Goal: Information Seeking & Learning: Learn about a topic

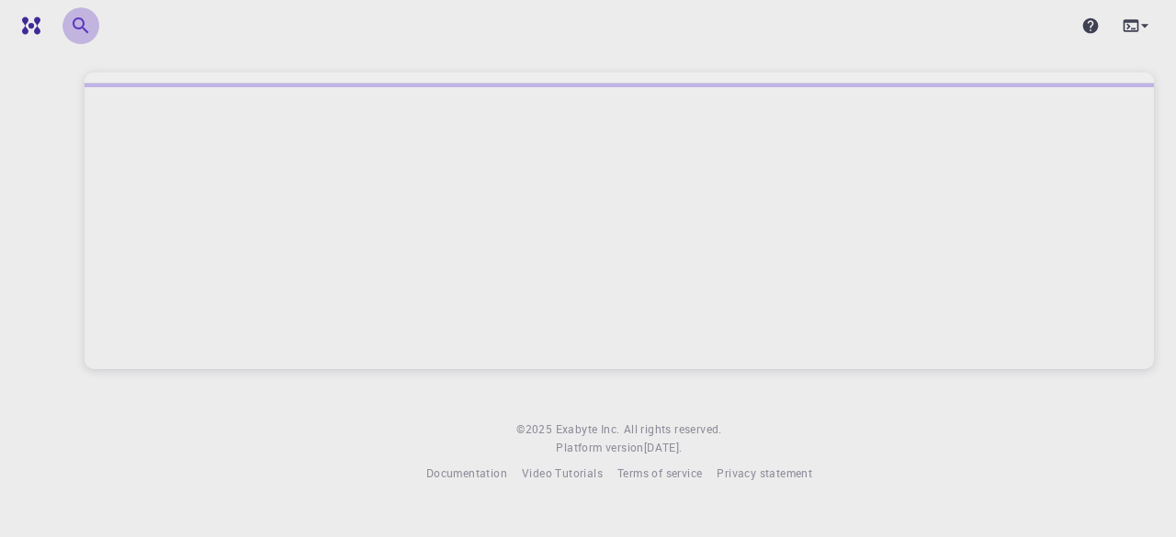
click at [81, 29] on icon "button" at bounding box center [81, 26] width 22 height 22
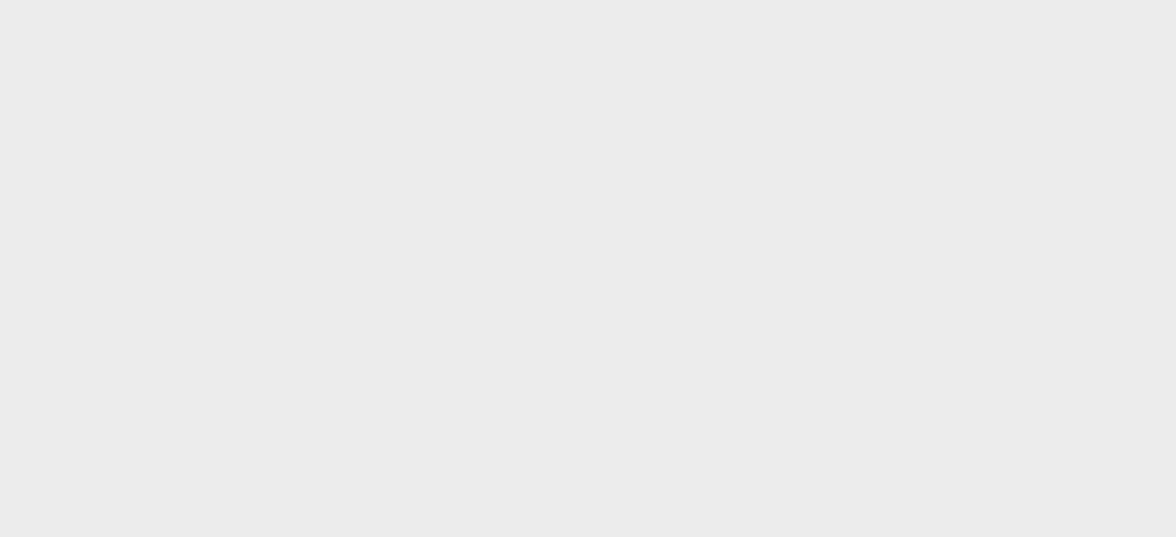
click at [156, 40] on body at bounding box center [588, 268] width 1176 height 537
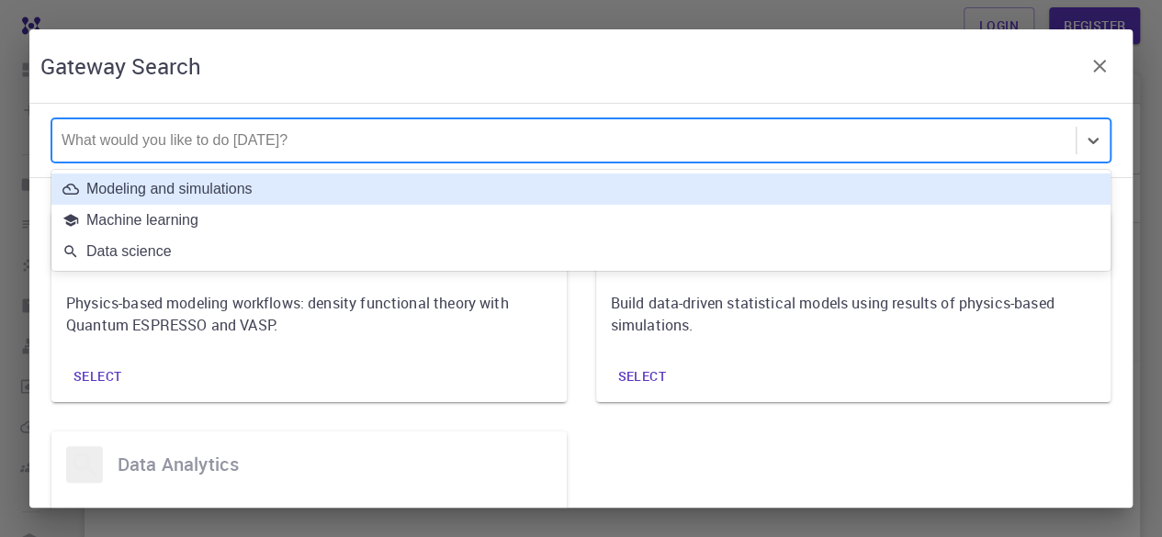
click at [296, 131] on div at bounding box center [564, 140] width 1005 height 20
click at [220, 177] on div "Modeling and simulations" at bounding box center [580, 189] width 1059 height 31
click at [191, 152] on div "What would you like to do [DATE]?" at bounding box center [563, 140] width 1023 height 42
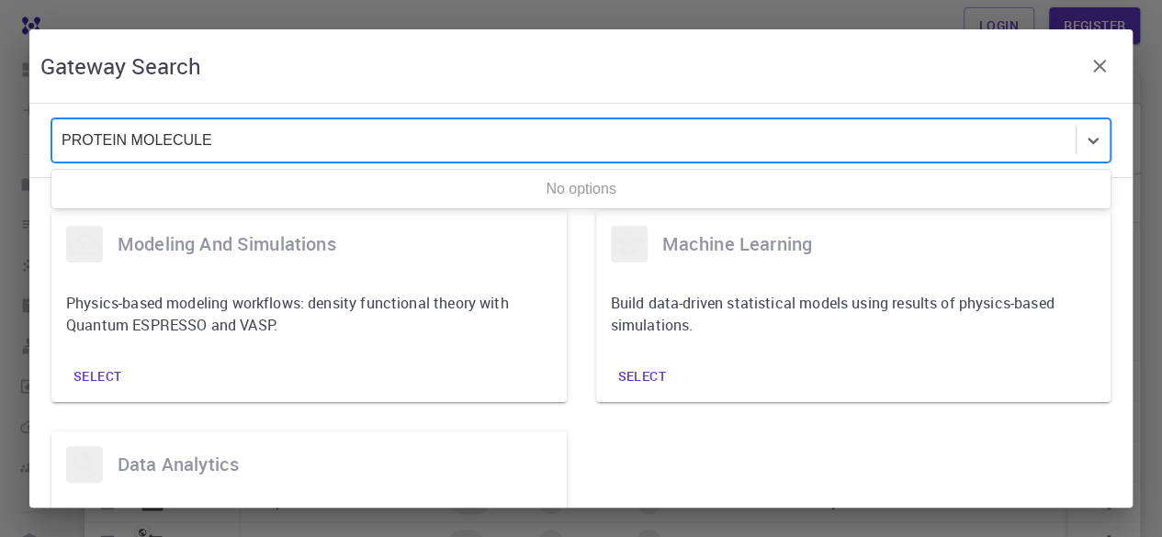
type input "PROTEIN MOLECULE"
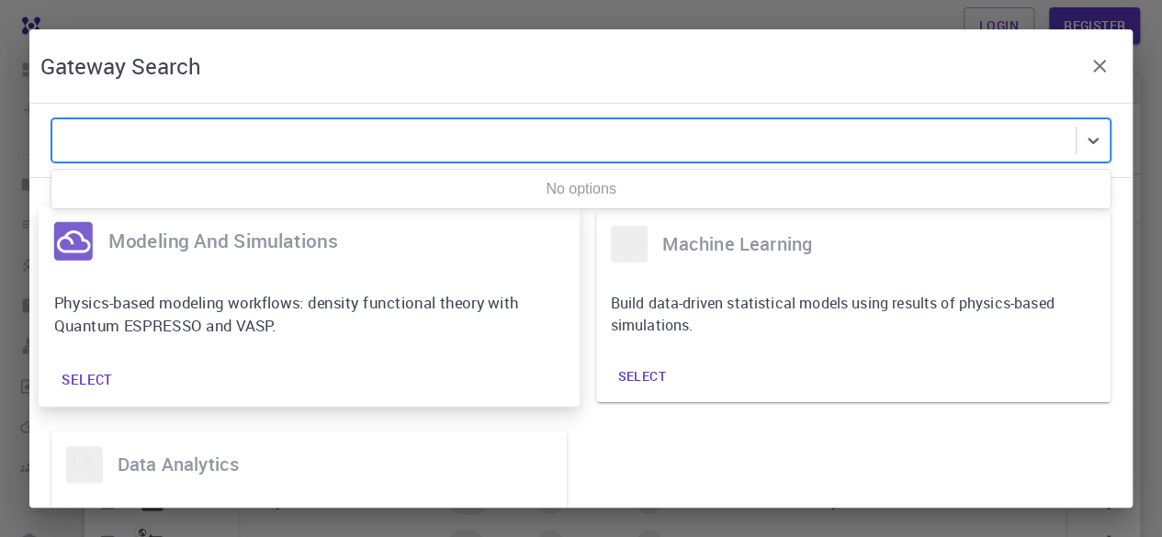
click at [102, 361] on button "Select" at bounding box center [87, 380] width 82 height 39
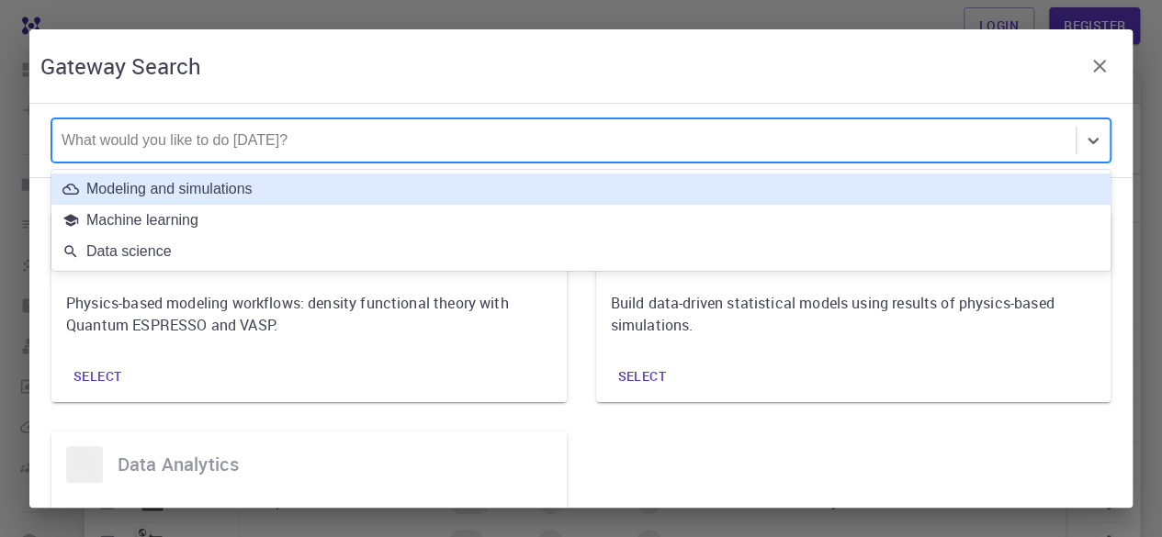
click at [207, 145] on div at bounding box center [564, 140] width 1005 height 20
click at [171, 199] on div "Modeling and simulations" at bounding box center [580, 189] width 1059 height 31
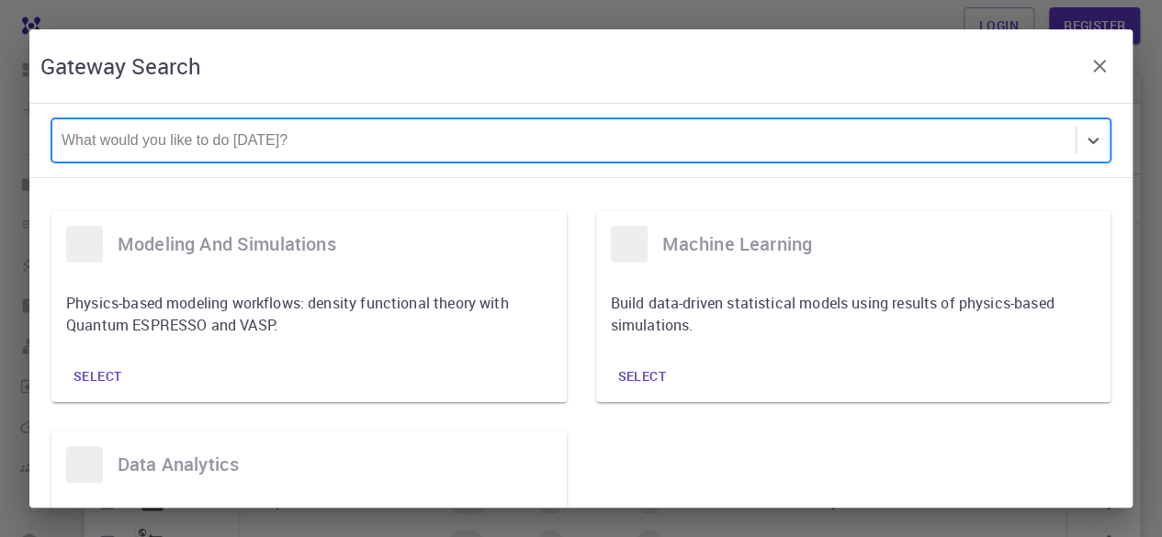
click at [125, 84] on div "Gateway Search" at bounding box center [580, 65] width 1103 height 73
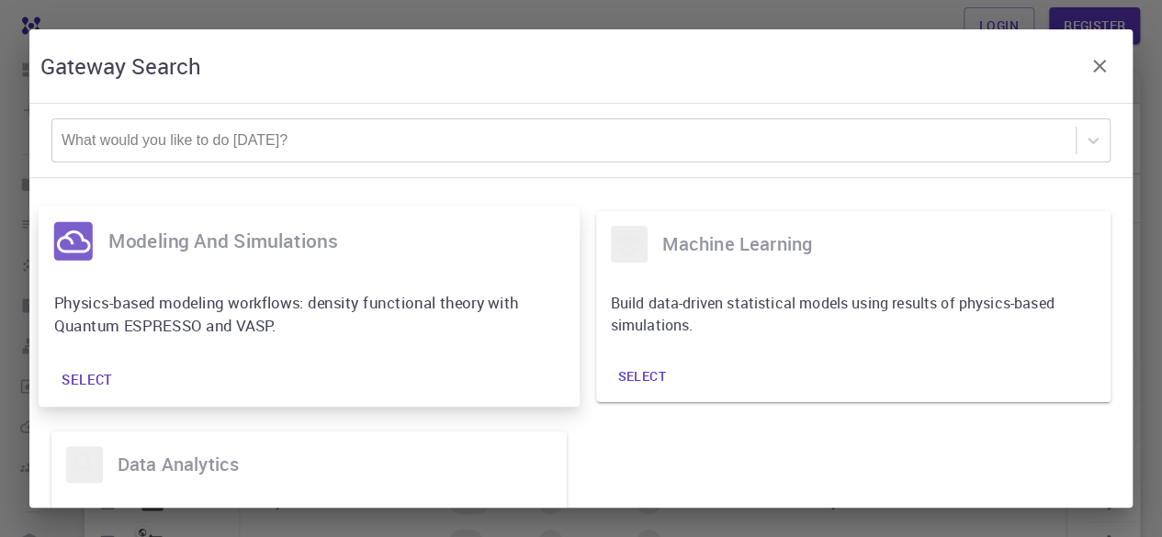
click at [85, 254] on icon at bounding box center [73, 241] width 34 height 34
drag, startPoint x: 85, startPoint y: 254, endPoint x: 88, endPoint y: 382, distance: 127.7
click at [88, 382] on div "modeling and simulations Physics-based modeling workflows: density functional t…" at bounding box center [309, 307] width 541 height 200
click at [88, 382] on button "Select" at bounding box center [87, 380] width 82 height 39
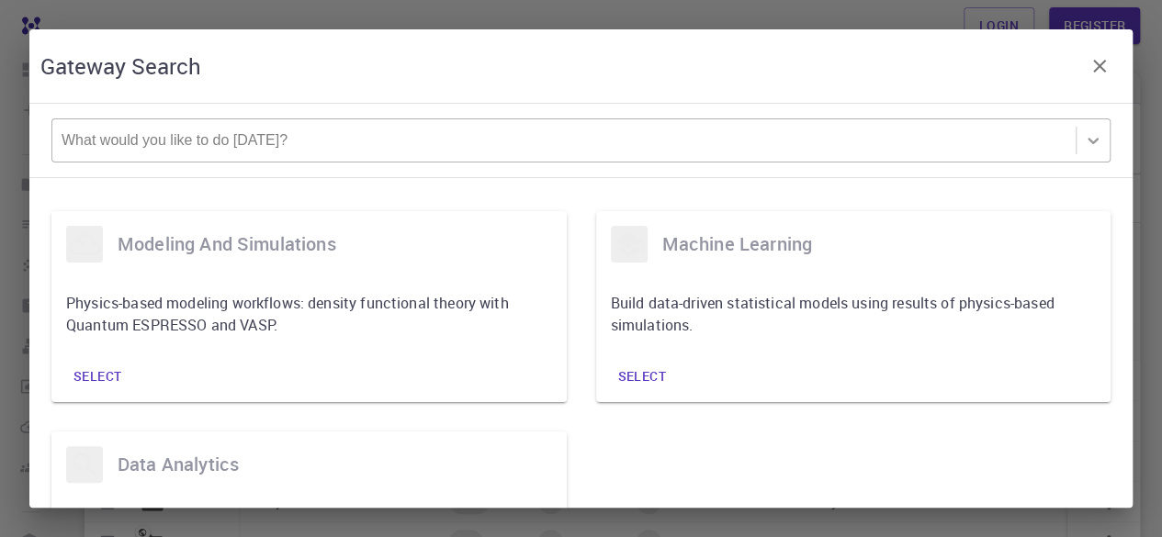
drag, startPoint x: 377, startPoint y: 63, endPoint x: 1095, endPoint y: 140, distance: 722.3
click at [1095, 140] on icon at bounding box center [1093, 140] width 18 height 18
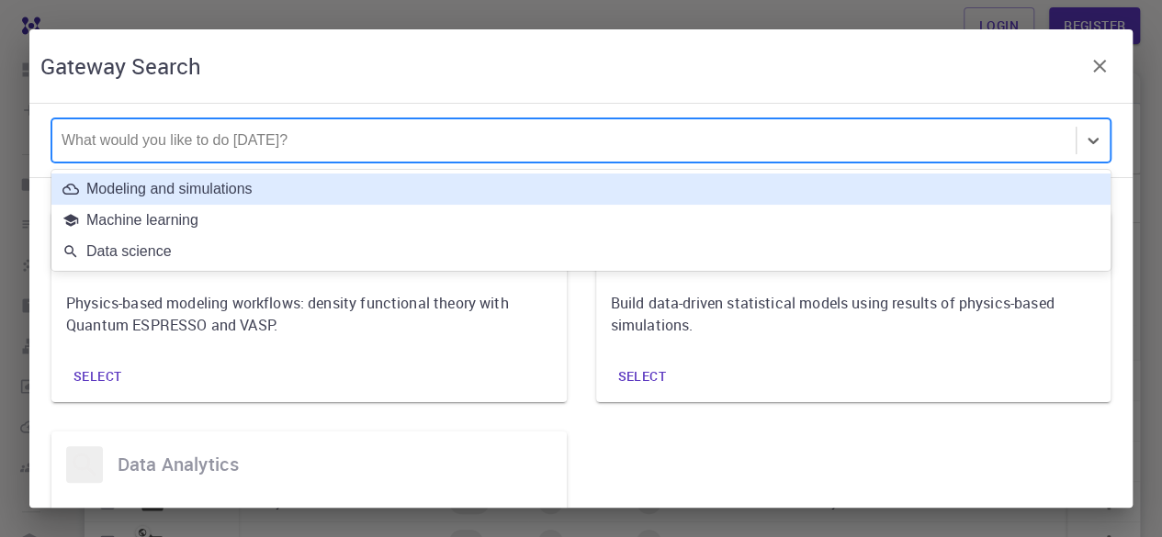
click at [1066, 190] on div "Modeling and simulations" at bounding box center [580, 189] width 1037 height 17
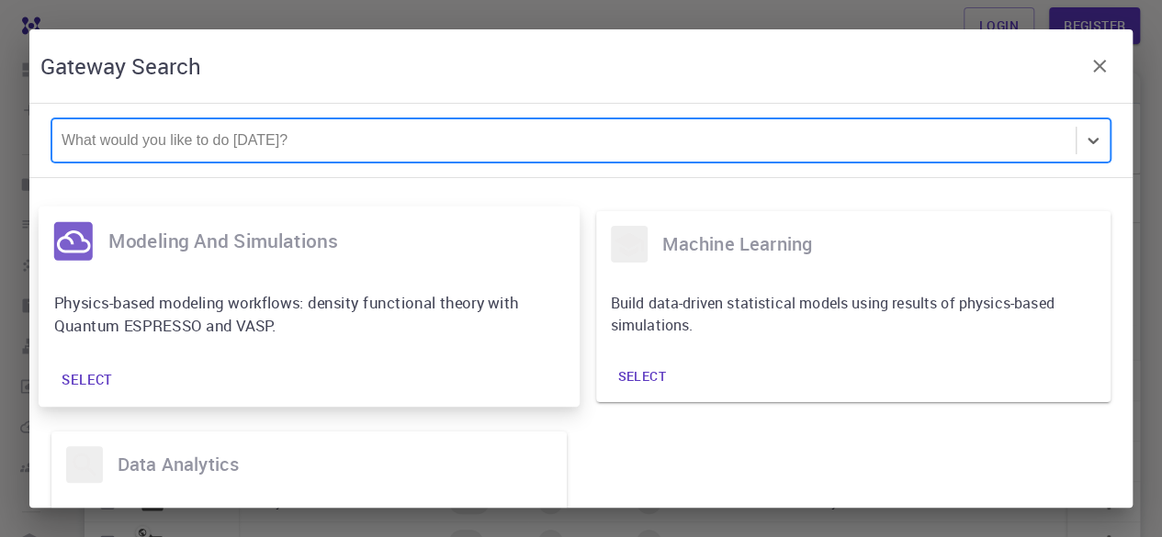
click at [321, 264] on div "modeling and simulations" at bounding box center [309, 242] width 541 height 70
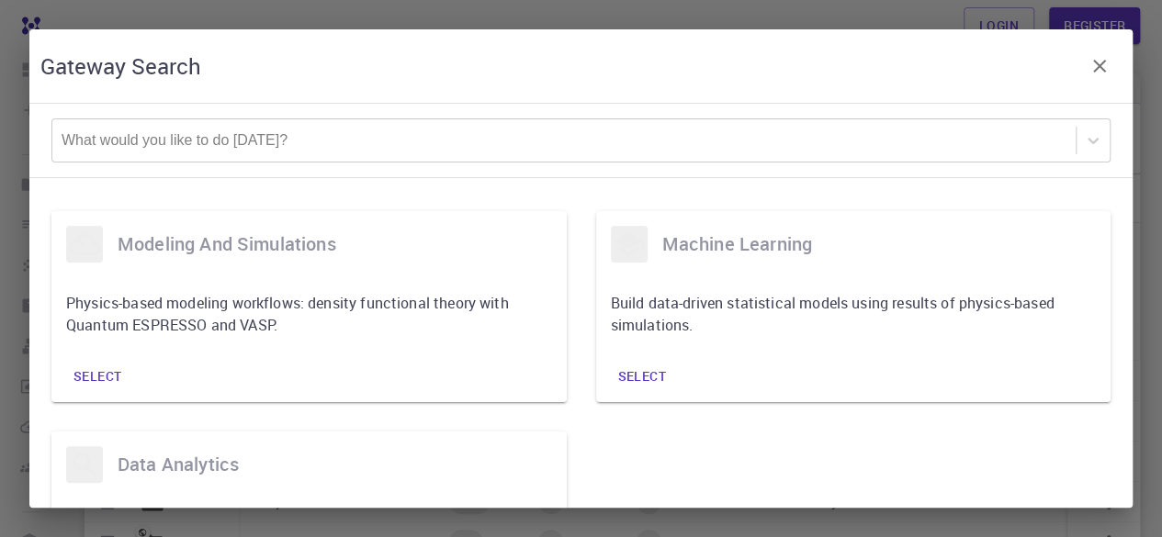
click at [1100, 67] on icon "button" at bounding box center [1099, 66] width 13 height 13
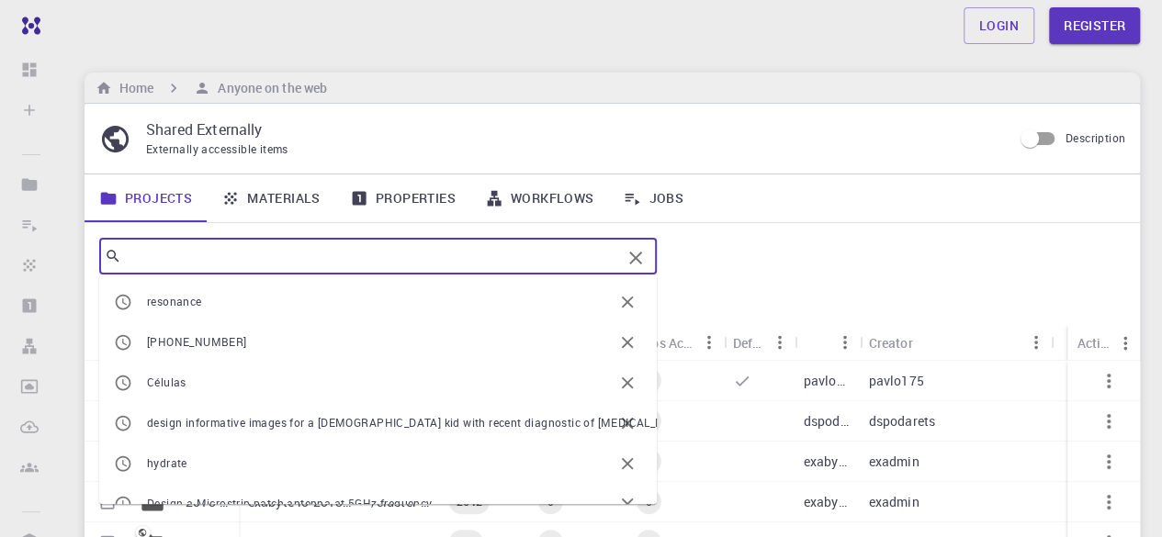
click at [333, 257] on input "text" at bounding box center [371, 256] width 500 height 26
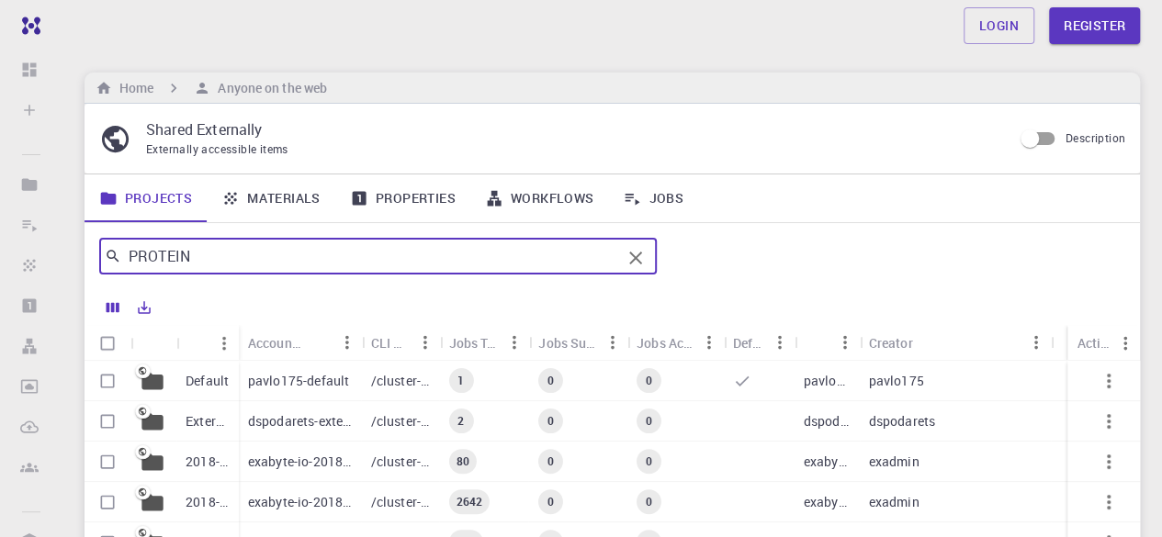
type input "PROTEIN"
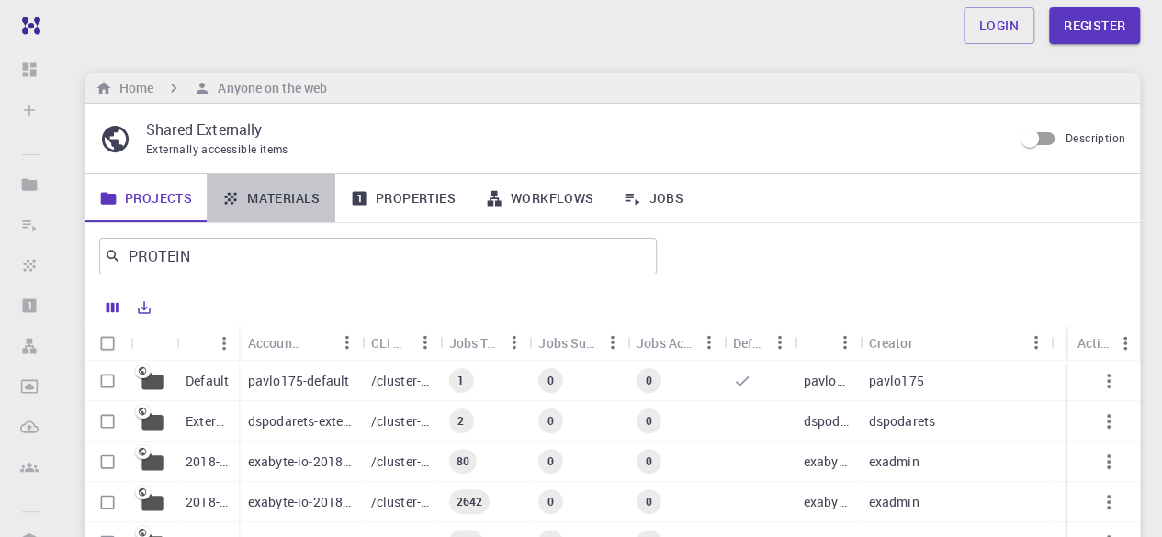
click at [271, 209] on link "Materials" at bounding box center [271, 199] width 129 height 48
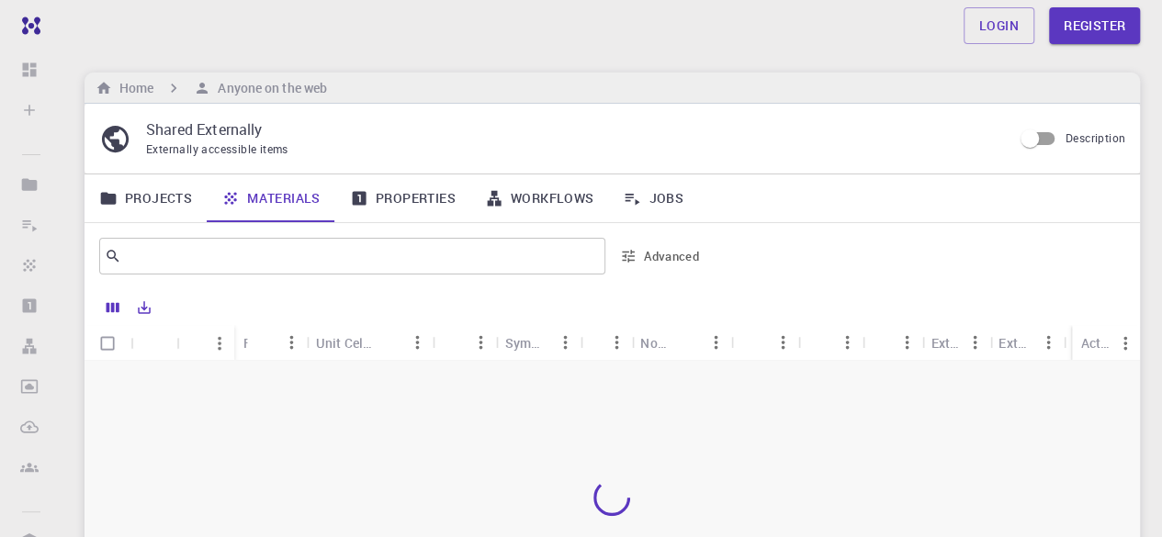
click at [418, 205] on link "Properties" at bounding box center [402, 199] width 135 height 48
